Goal: Task Accomplishment & Management: Use online tool/utility

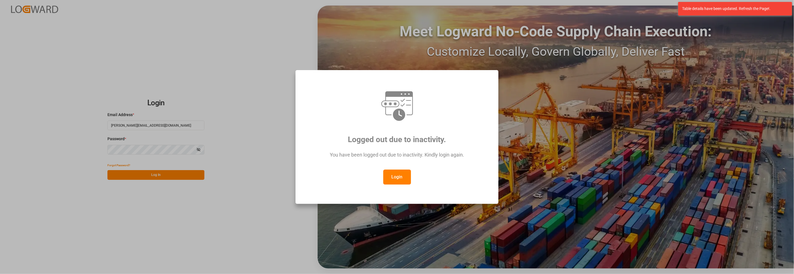
click at [404, 176] on button "Login" at bounding box center [397, 176] width 28 height 15
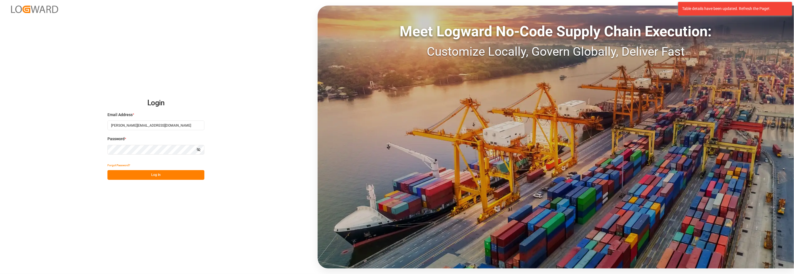
click at [148, 174] on button "Log In" at bounding box center [155, 175] width 97 height 10
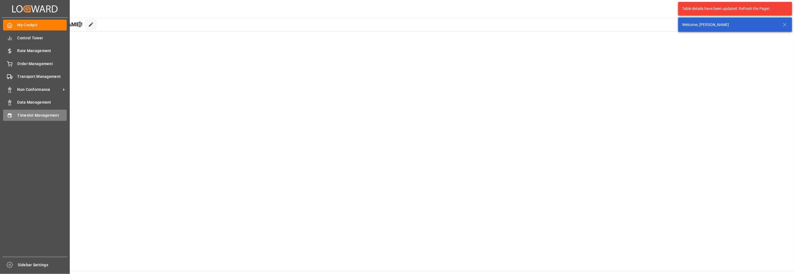
click at [16, 115] on div "Timeslot Management Timeslot Management" at bounding box center [35, 115] width 64 height 11
type input "Chezy Loading"
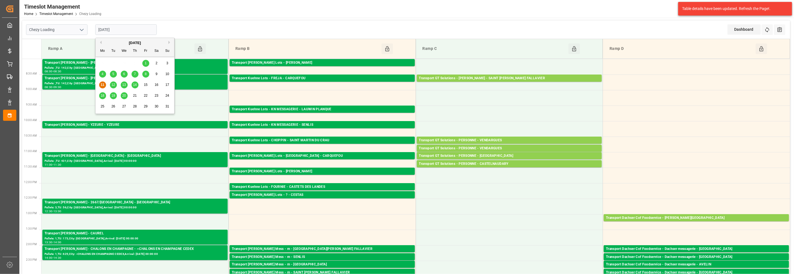
click at [118, 30] on input "[DATE]" at bounding box center [125, 29] width 61 height 11
click at [114, 85] on span "12" at bounding box center [113, 85] width 4 height 4
type input "[DATE]"
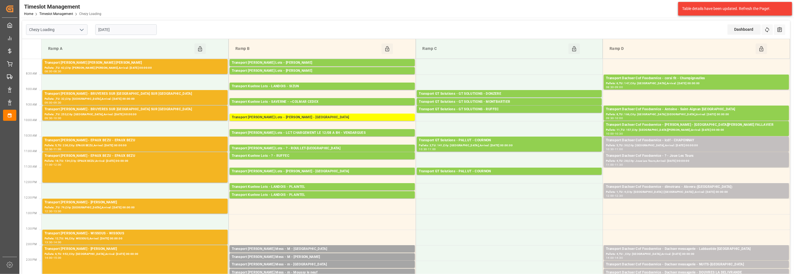
drag, startPoint x: 767, startPoint y: 31, endPoint x: 712, endPoint y: 37, distance: 55.7
click at [767, 31] on icon at bounding box center [767, 29] width 4 height 5
